Goal: Information Seeking & Learning: Check status

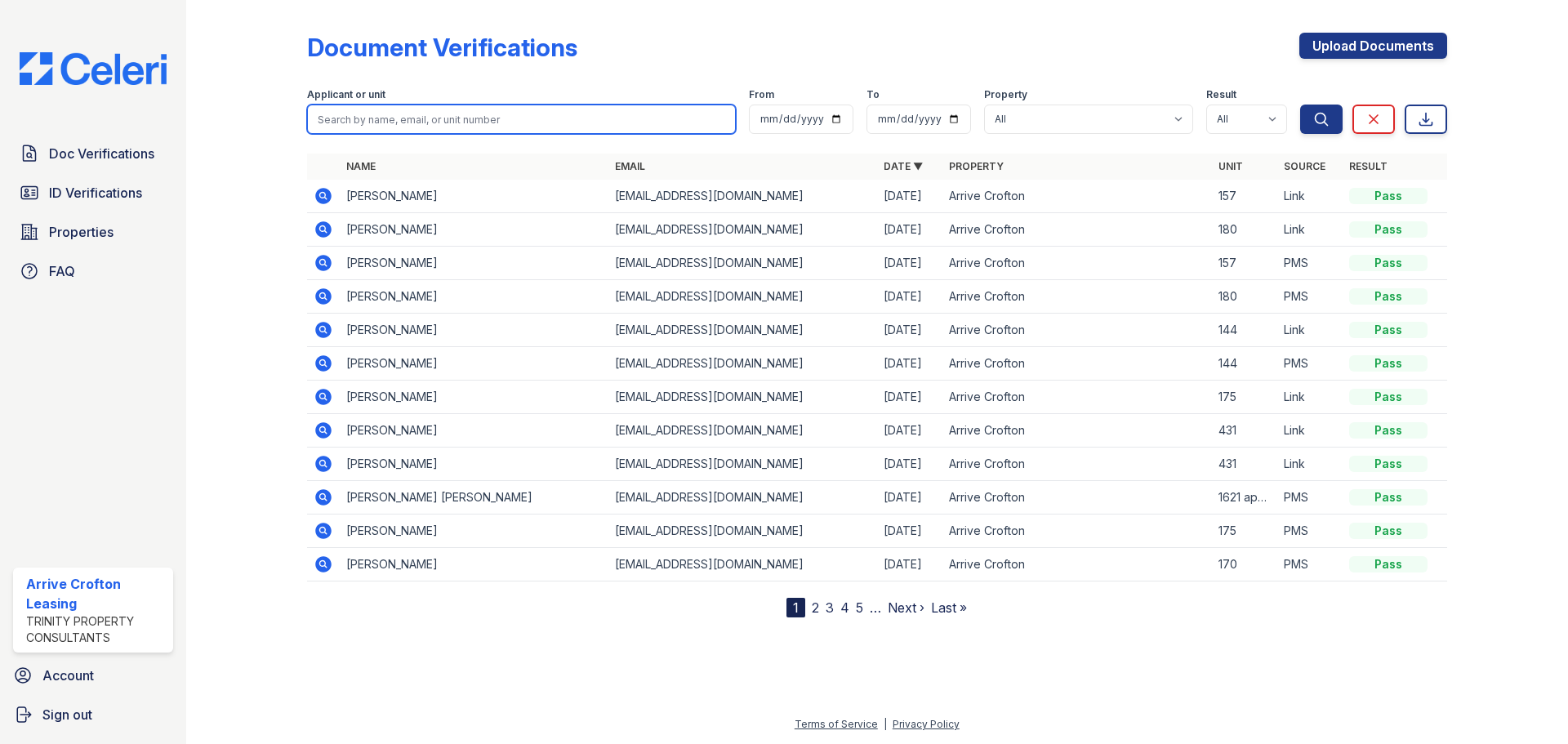
click at [442, 111] on input "search" at bounding box center [522, 119] width 429 height 30
type input "[PERSON_NAME]"
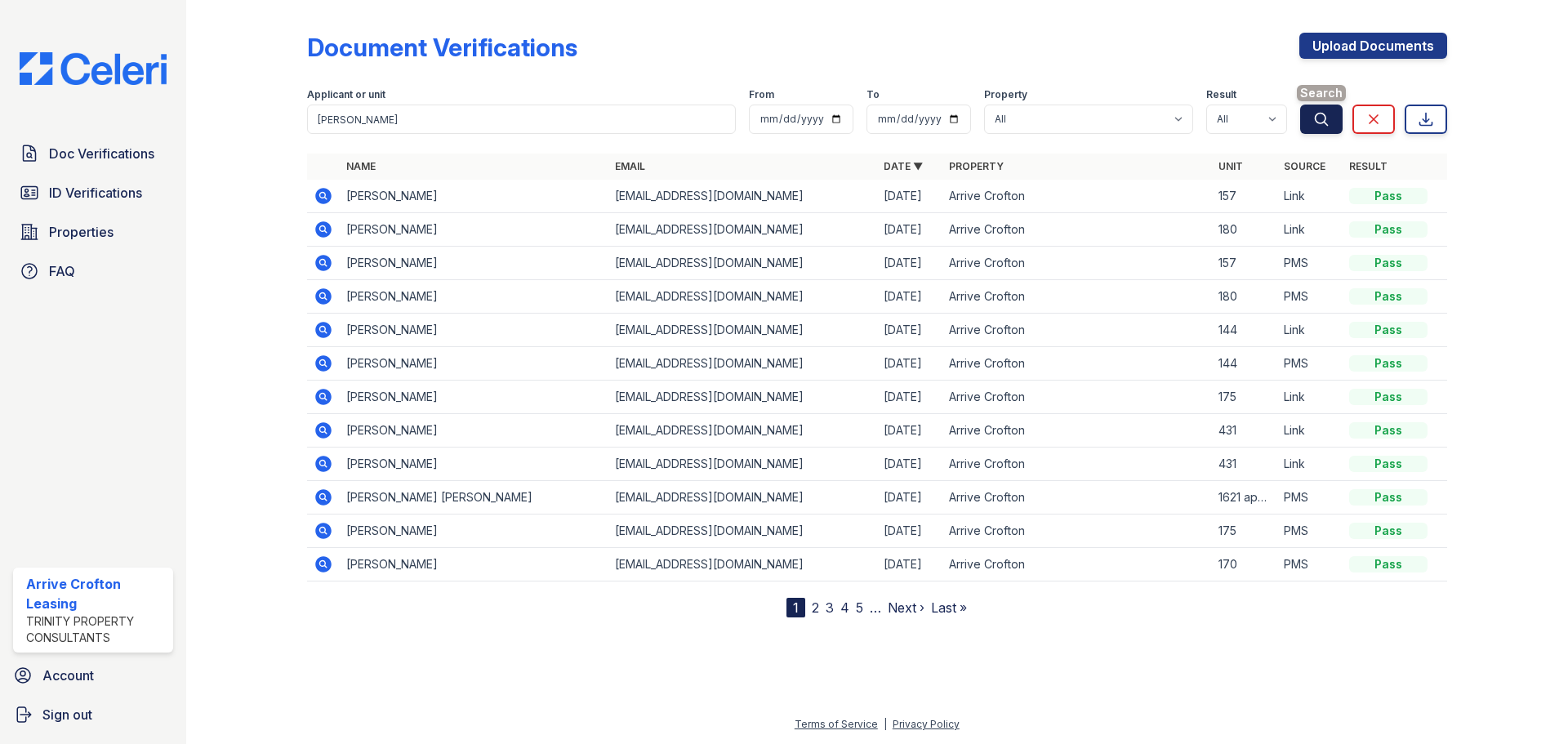
click at [1330, 120] on button "Search" at bounding box center [1321, 119] width 43 height 30
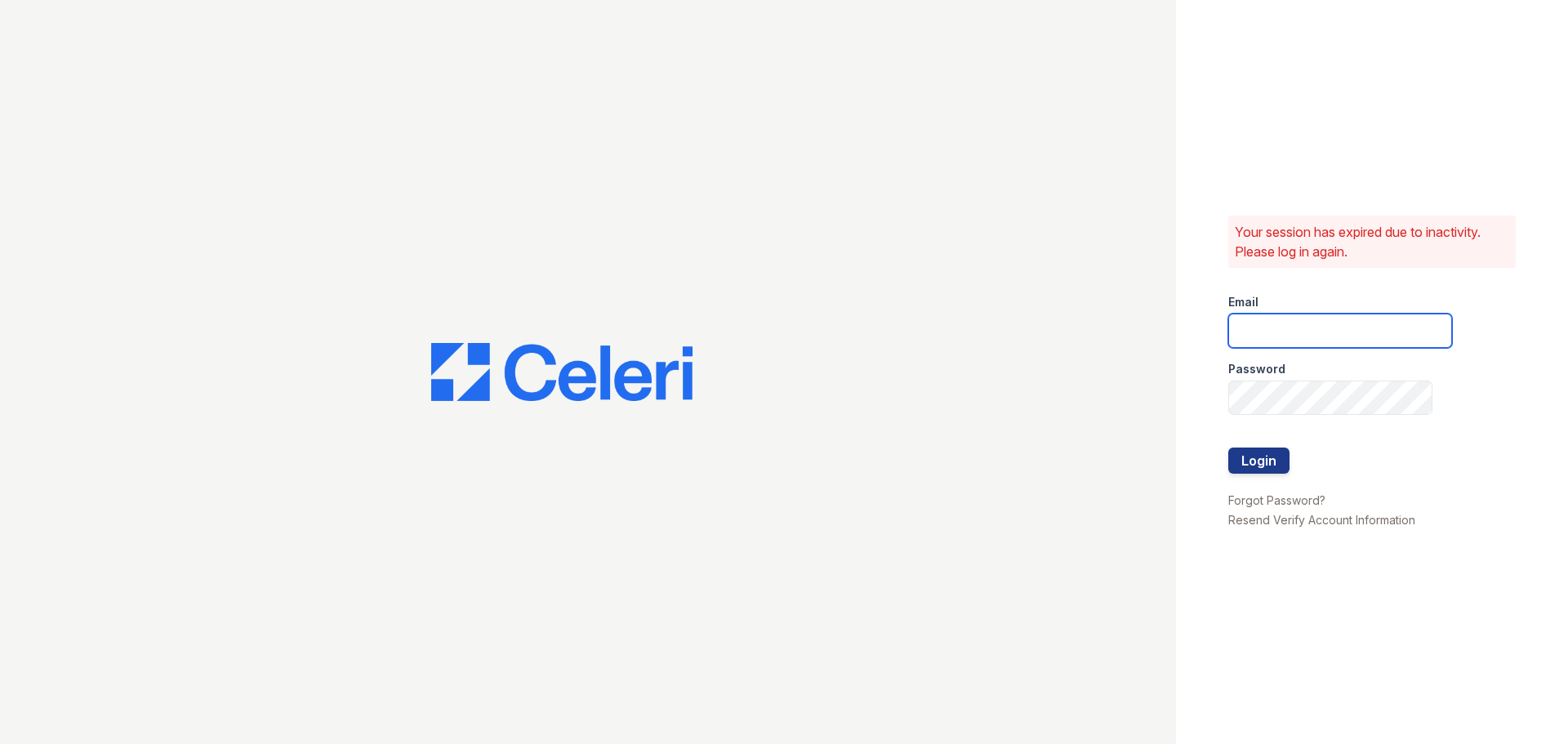
type input "[EMAIL_ADDRESS][DOMAIN_NAME]"
click at [1269, 462] on button "Login" at bounding box center [1259, 461] width 61 height 26
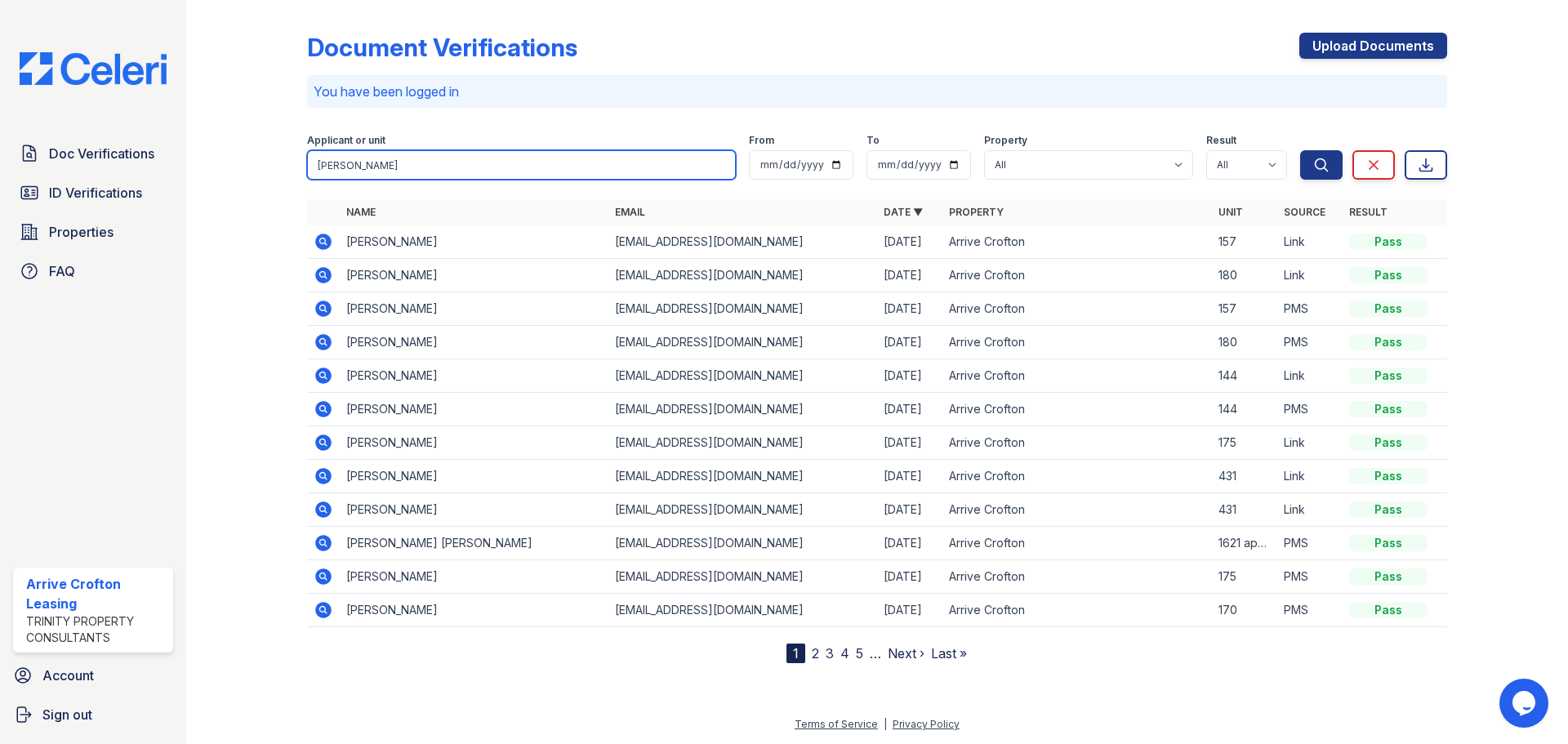
click at [338, 165] on input "[PERSON_NAME]" at bounding box center [522, 165] width 429 height 30
click at [337, 162] on input "jermy" at bounding box center [522, 165] width 429 height 30
type input "jermey"
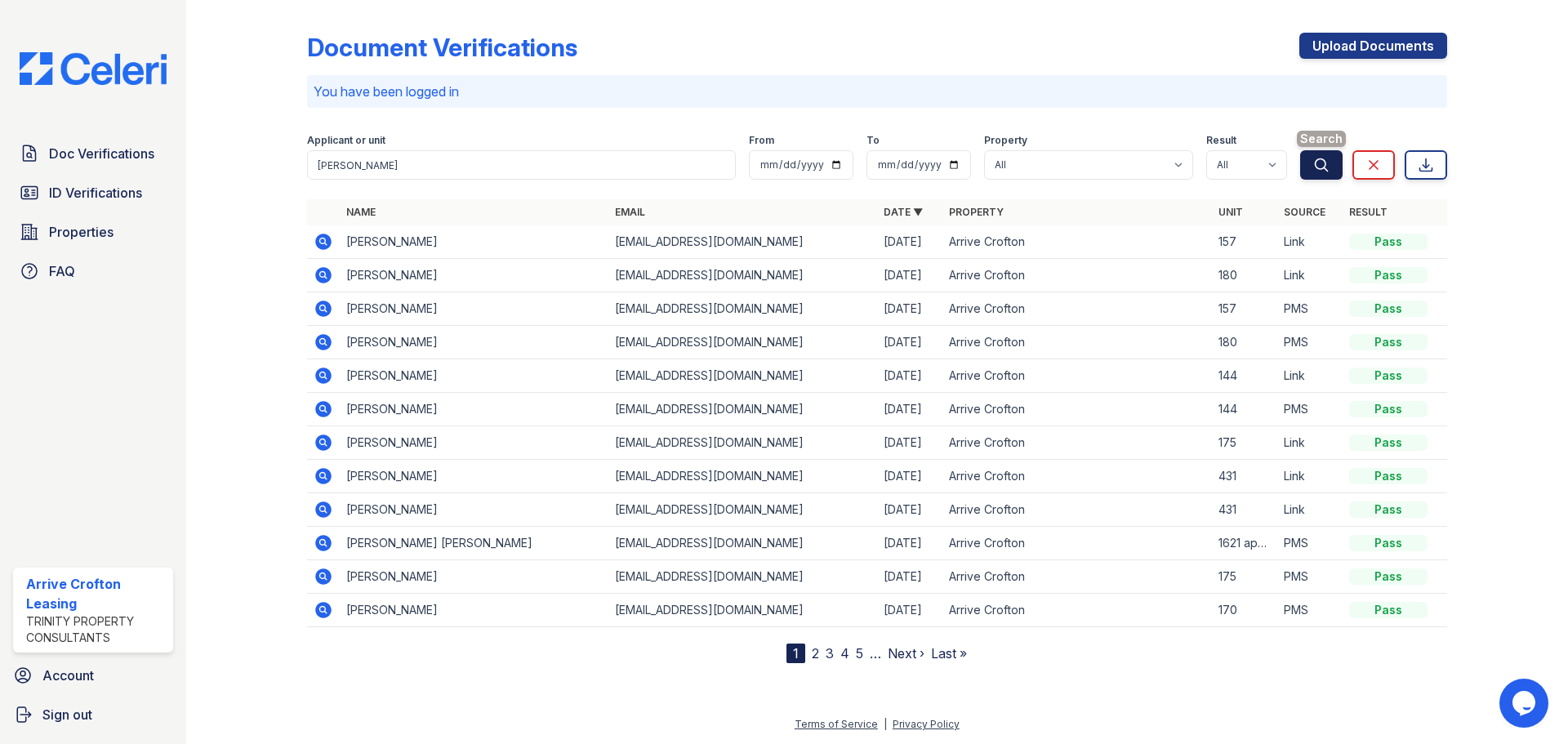
click at [1316, 164] on icon "submit" at bounding box center [1320, 164] width 16 height 16
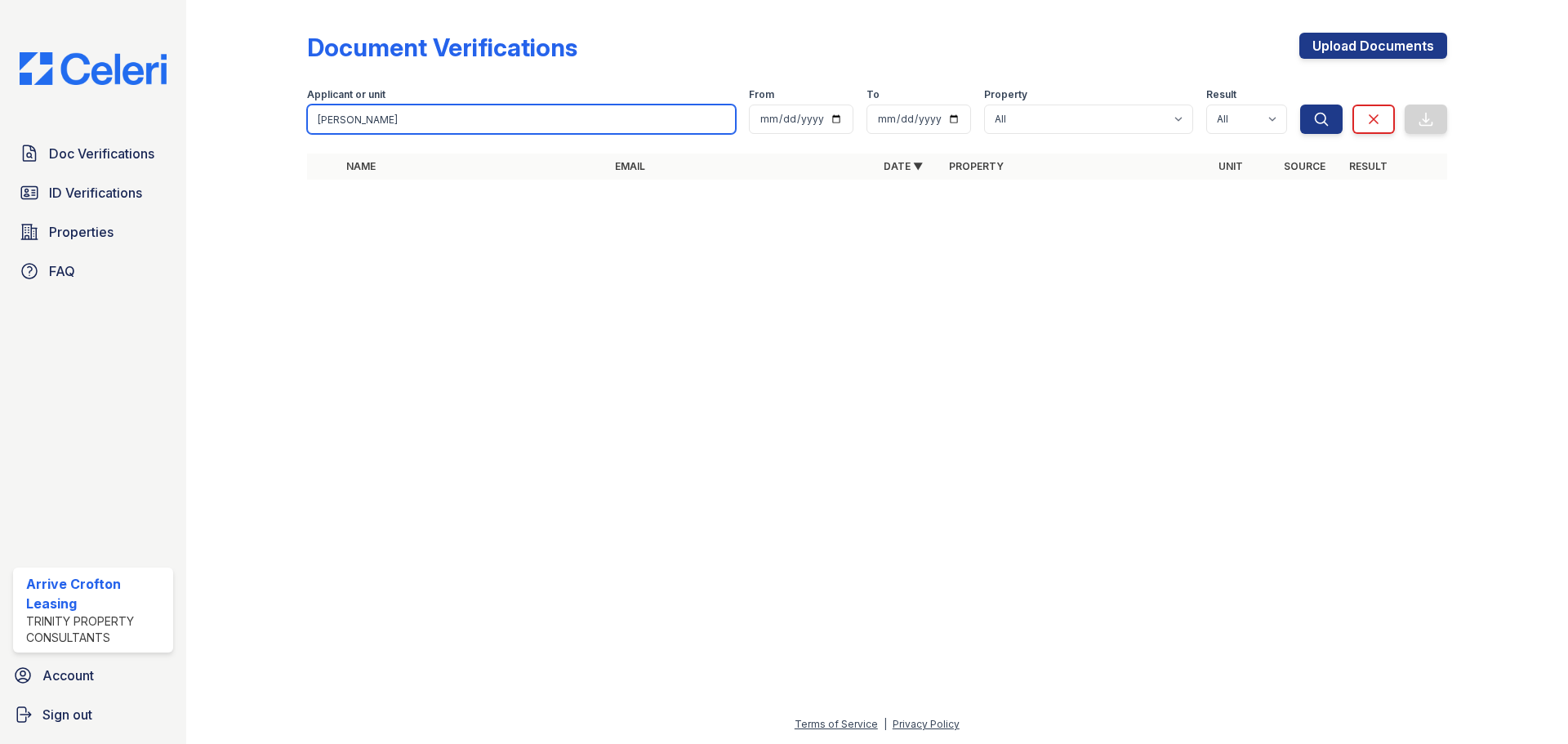
click at [436, 114] on input "jermey" at bounding box center [522, 119] width 429 height 30
type input "Forris"
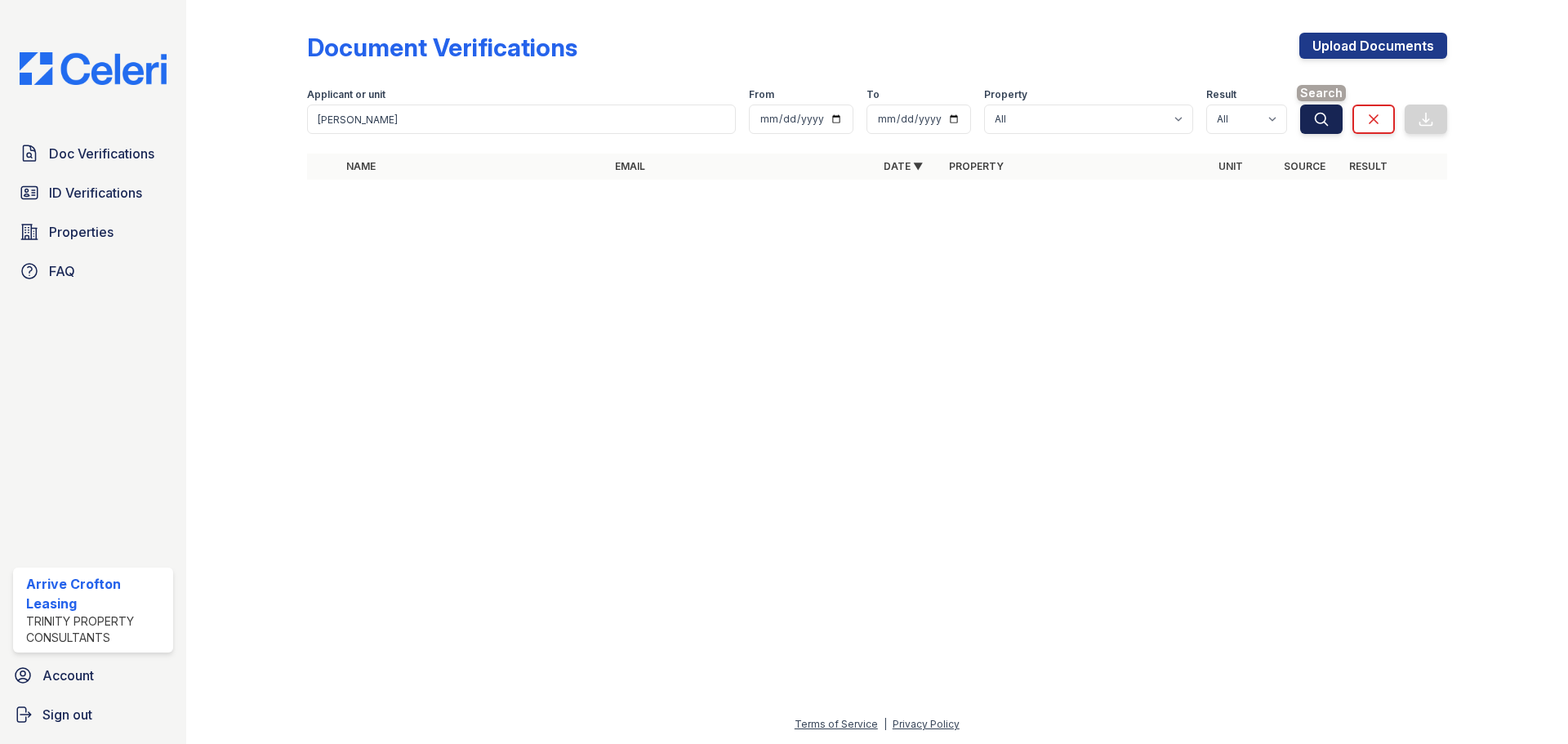
click at [1327, 120] on icon "submit" at bounding box center [1320, 119] width 16 height 16
click at [1333, 121] on button "Search" at bounding box center [1321, 119] width 43 height 30
click at [843, 123] on input "date" at bounding box center [801, 119] width 105 height 30
click at [842, 119] on input "date" at bounding box center [801, 119] width 105 height 30
type input "2025-08-25"
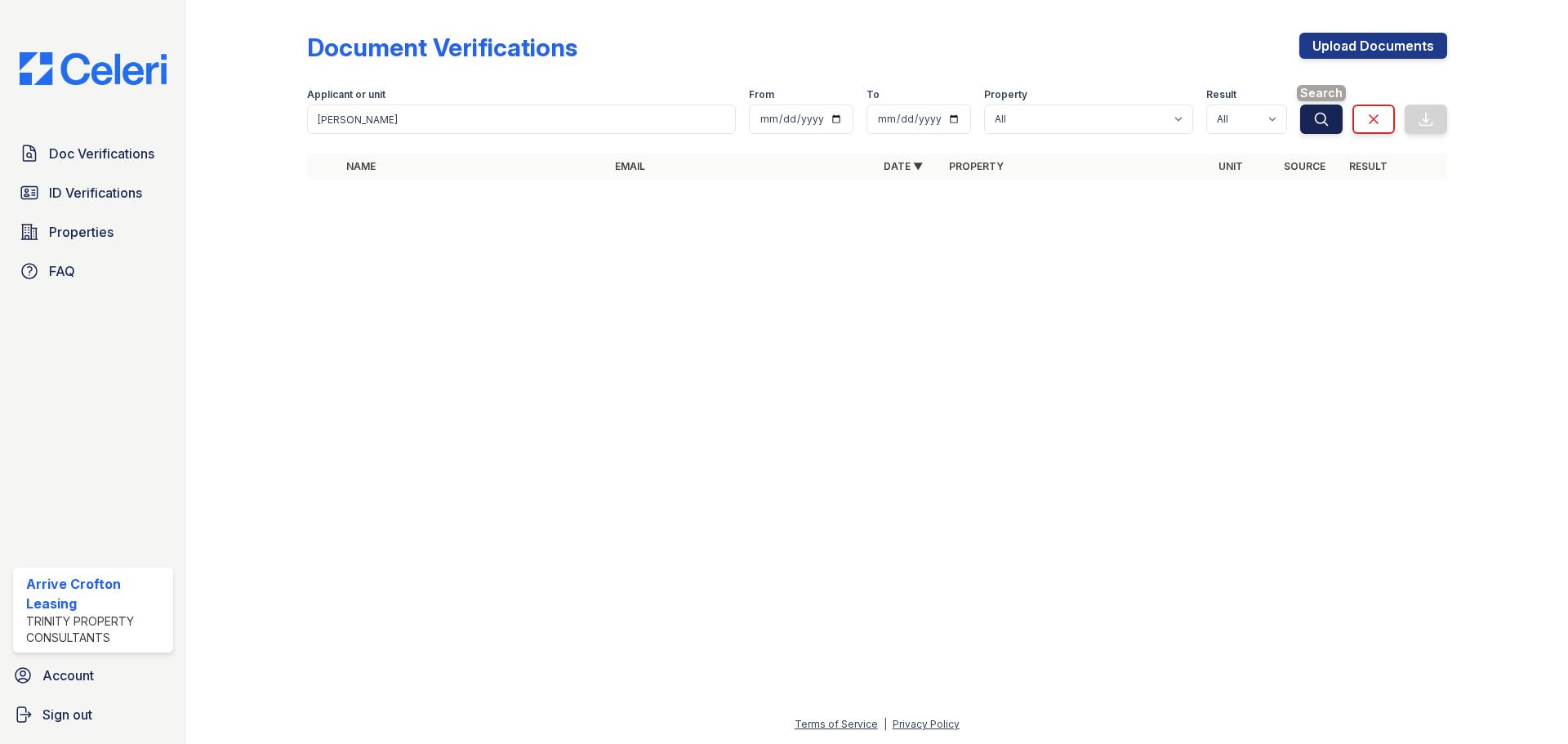
click at [1324, 124] on icon "submit" at bounding box center [1320, 119] width 16 height 16
click at [832, 117] on input "2025-08-25" at bounding box center [801, 119] width 105 height 30
type input "2025-07-25"
click at [1320, 120] on icon "submit" at bounding box center [1320, 119] width 16 height 16
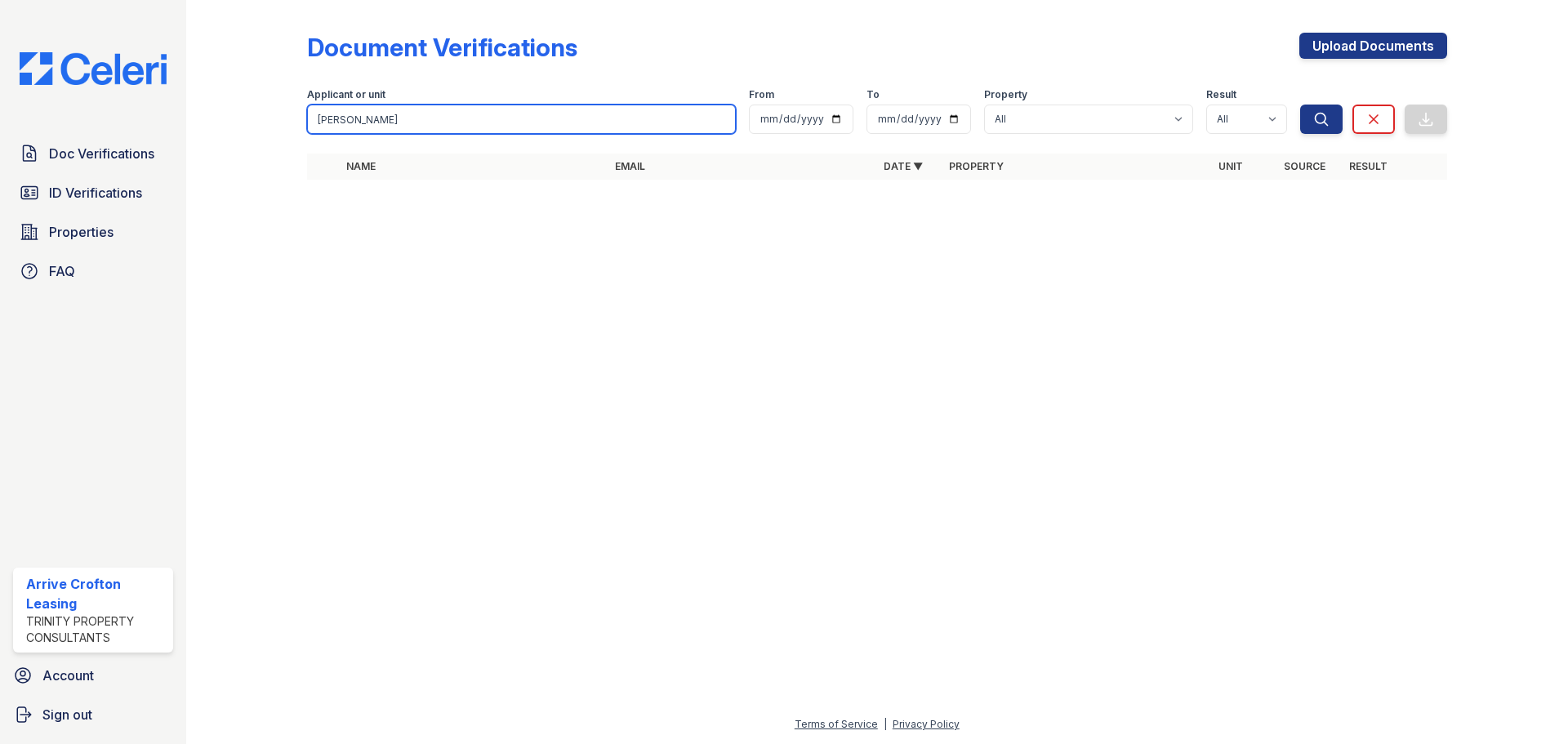
click at [385, 118] on input "Forris" at bounding box center [522, 119] width 429 height 30
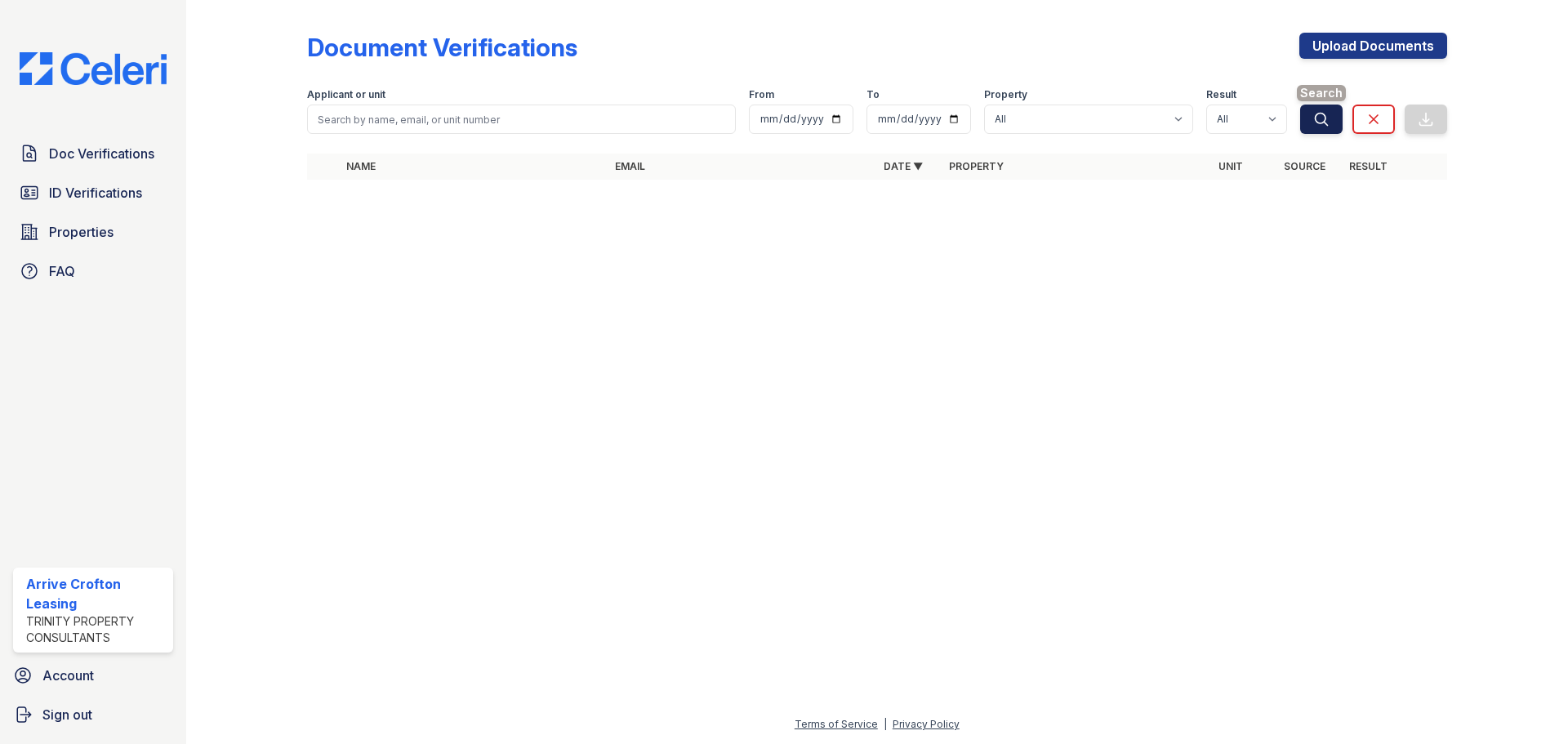
click at [1321, 119] on icon "submit" at bounding box center [1320, 119] width 16 height 16
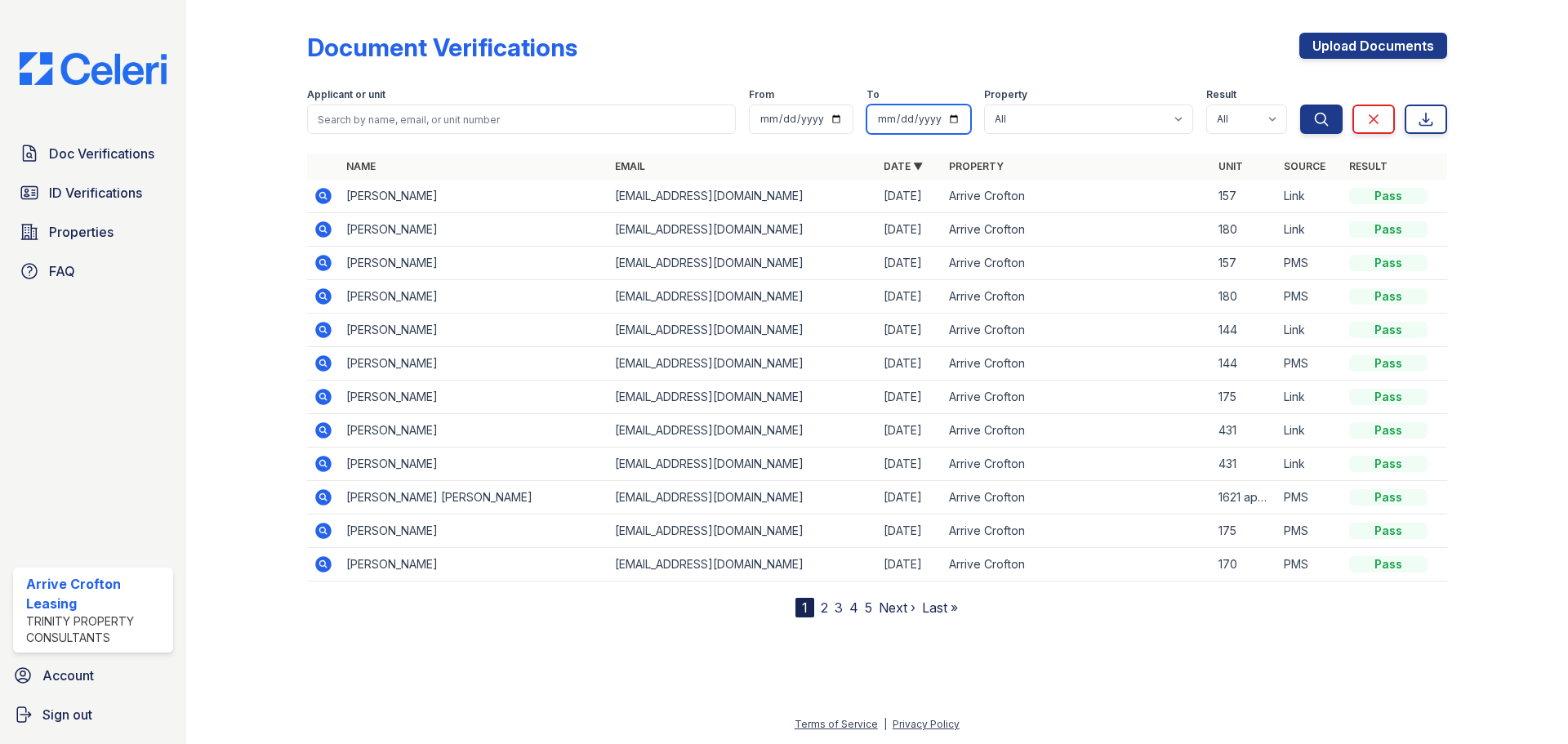
click at [953, 123] on input "date" at bounding box center [918, 119] width 105 height 30
type input "2025-07-25"
click at [1312, 125] on button "Search" at bounding box center [1321, 119] width 43 height 30
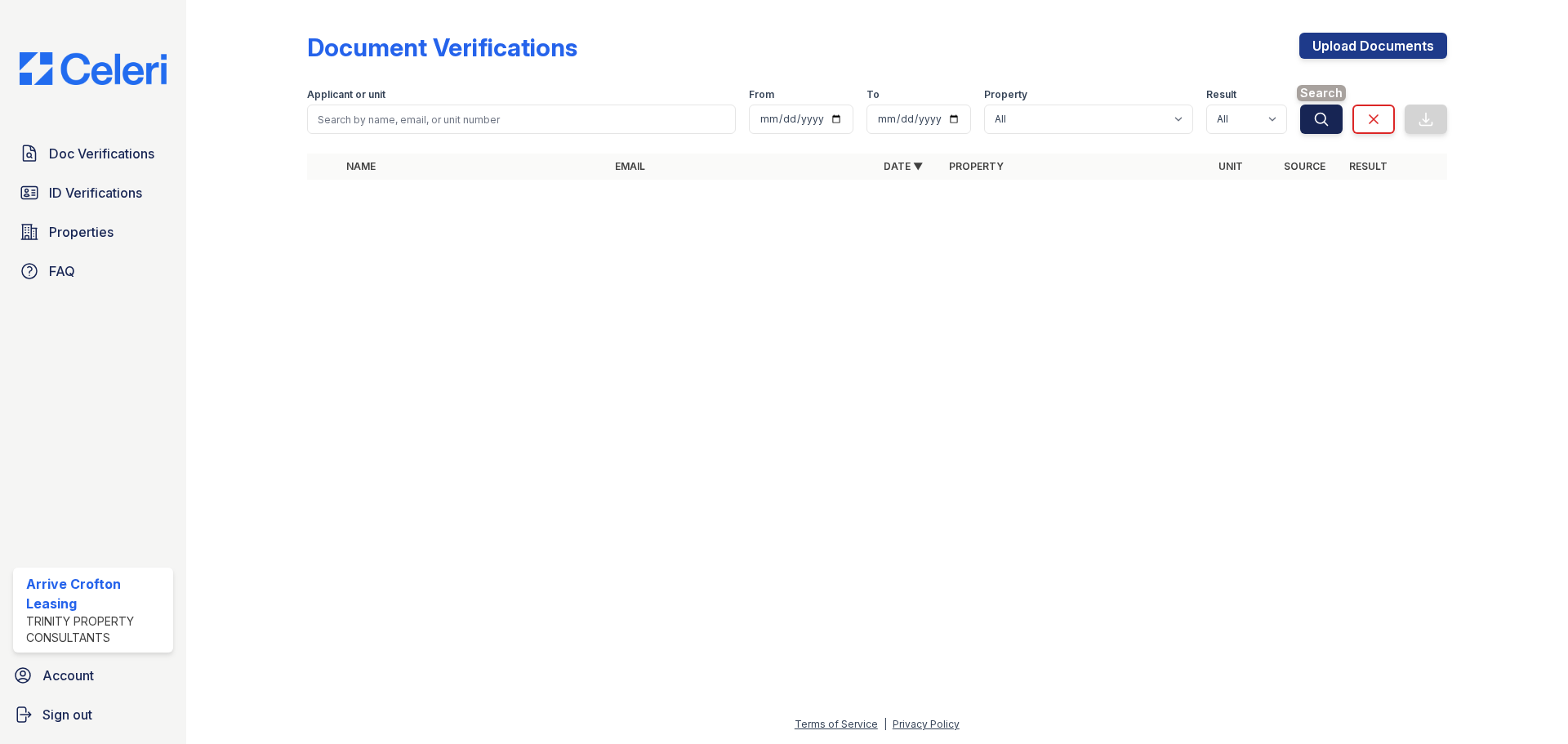
click at [1319, 129] on button "Search" at bounding box center [1321, 119] width 43 height 30
click at [1350, 409] on div at bounding box center [877, 468] width 1330 height 493
